Goal: Task Accomplishment & Management: Complete application form

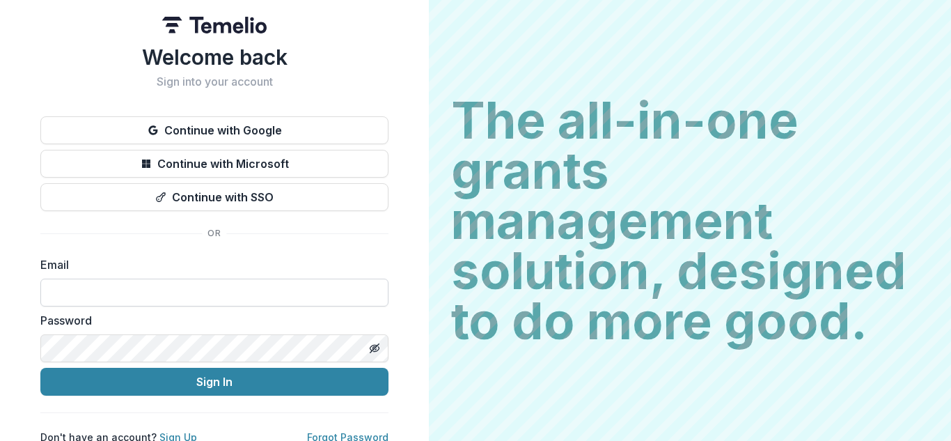
click at [322, 283] on input at bounding box center [214, 292] width 348 height 28
type input "**********"
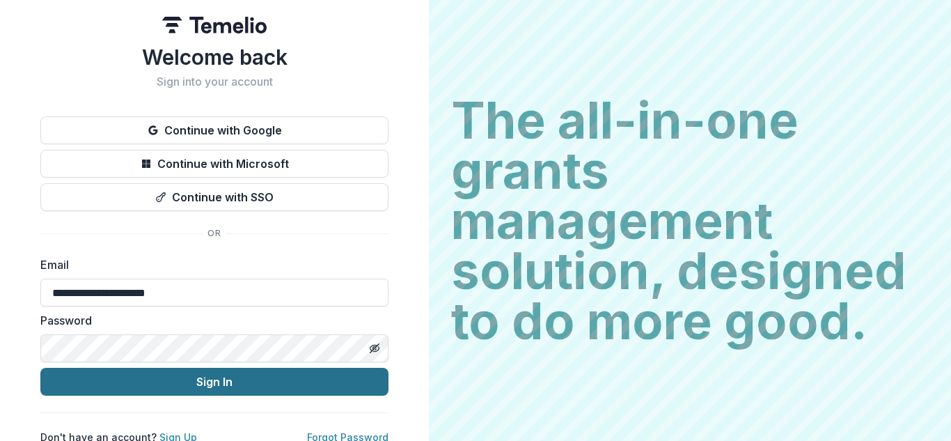
click at [203, 383] on button "Sign In" at bounding box center [214, 382] width 348 height 28
